Goal: Answer question/provide support

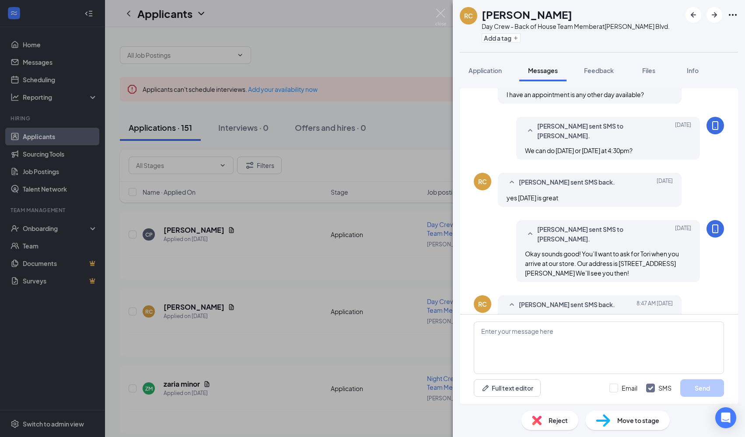
scroll to position [293, 0]
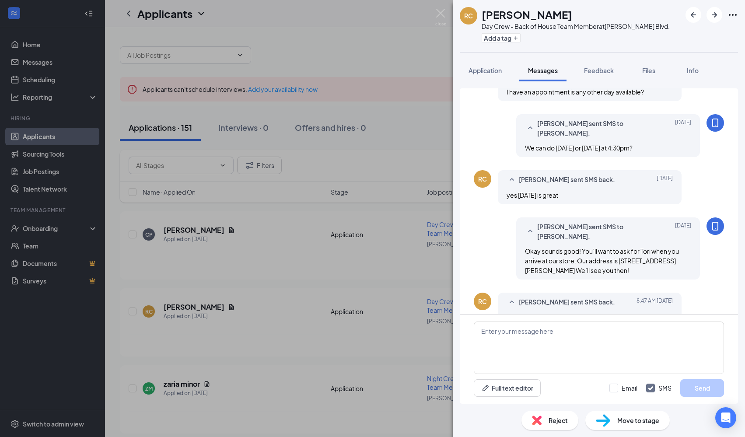
click at [377, 71] on div "RC [PERSON_NAME] Day Crew - Back of House Team Member at [PERSON_NAME][GEOGRAPH…" at bounding box center [372, 218] width 745 height 437
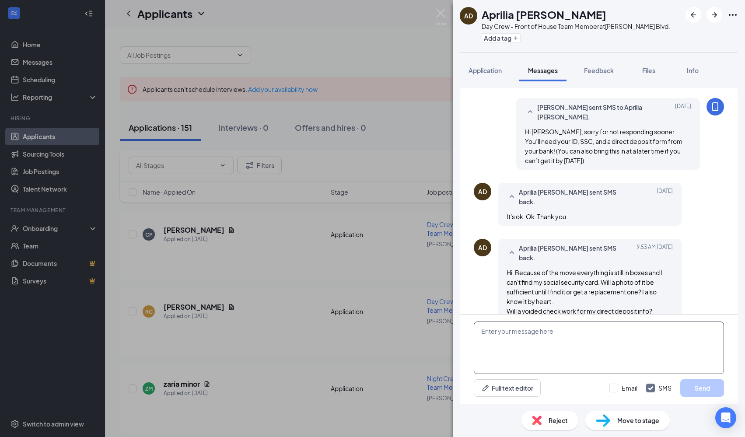
scroll to position [396, 0]
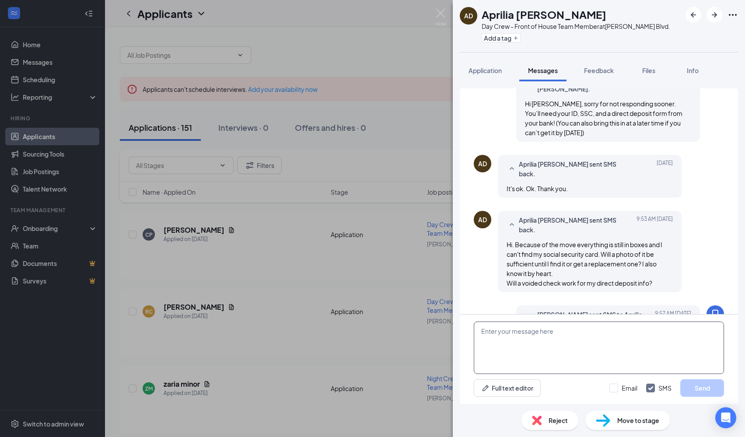
click at [527, 340] on textarea at bounding box center [599, 348] width 250 height 53
type textarea "G"
type textarea "Yes, a colored photo will work for right now, and also yes, a voided check work…"
click at [706, 383] on button "Send" at bounding box center [702, 388] width 44 height 18
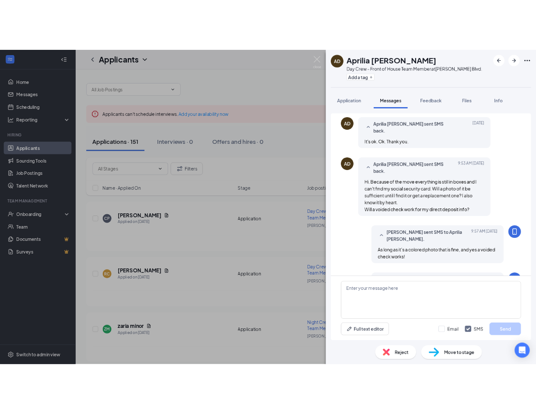
scroll to position [462, 0]
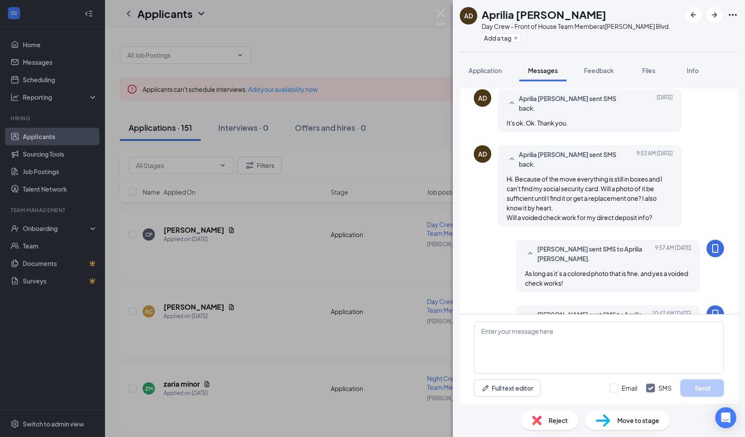
click at [266, 257] on div "AD Aprilia DiMartino Day Crew - Front of House Team Member at Harbison Blvd. Ad…" at bounding box center [372, 218] width 745 height 437
